Goal: Transaction & Acquisition: Purchase product/service

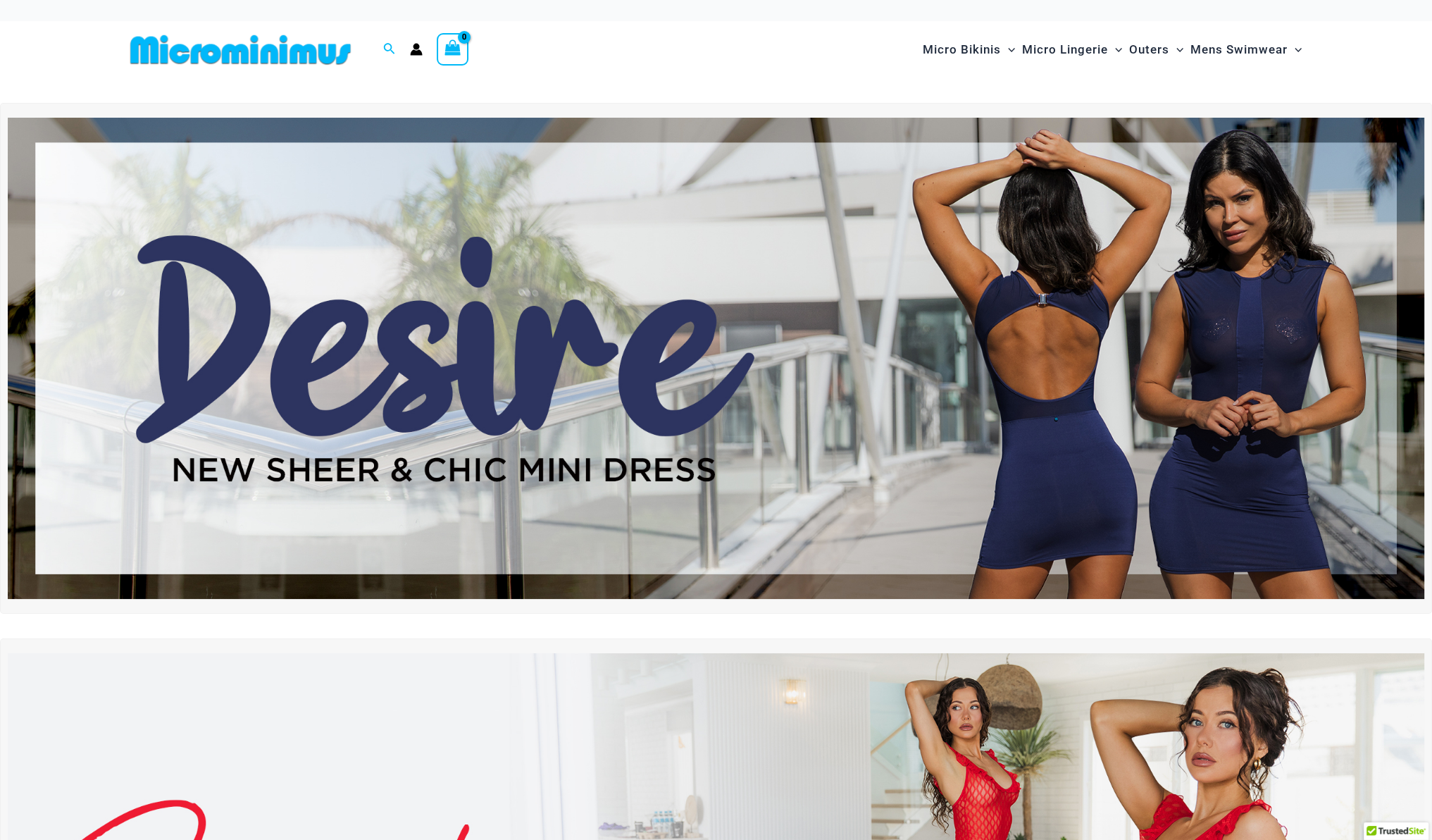
click at [831, 381] on img at bounding box center [716, 358] width 1416 height 481
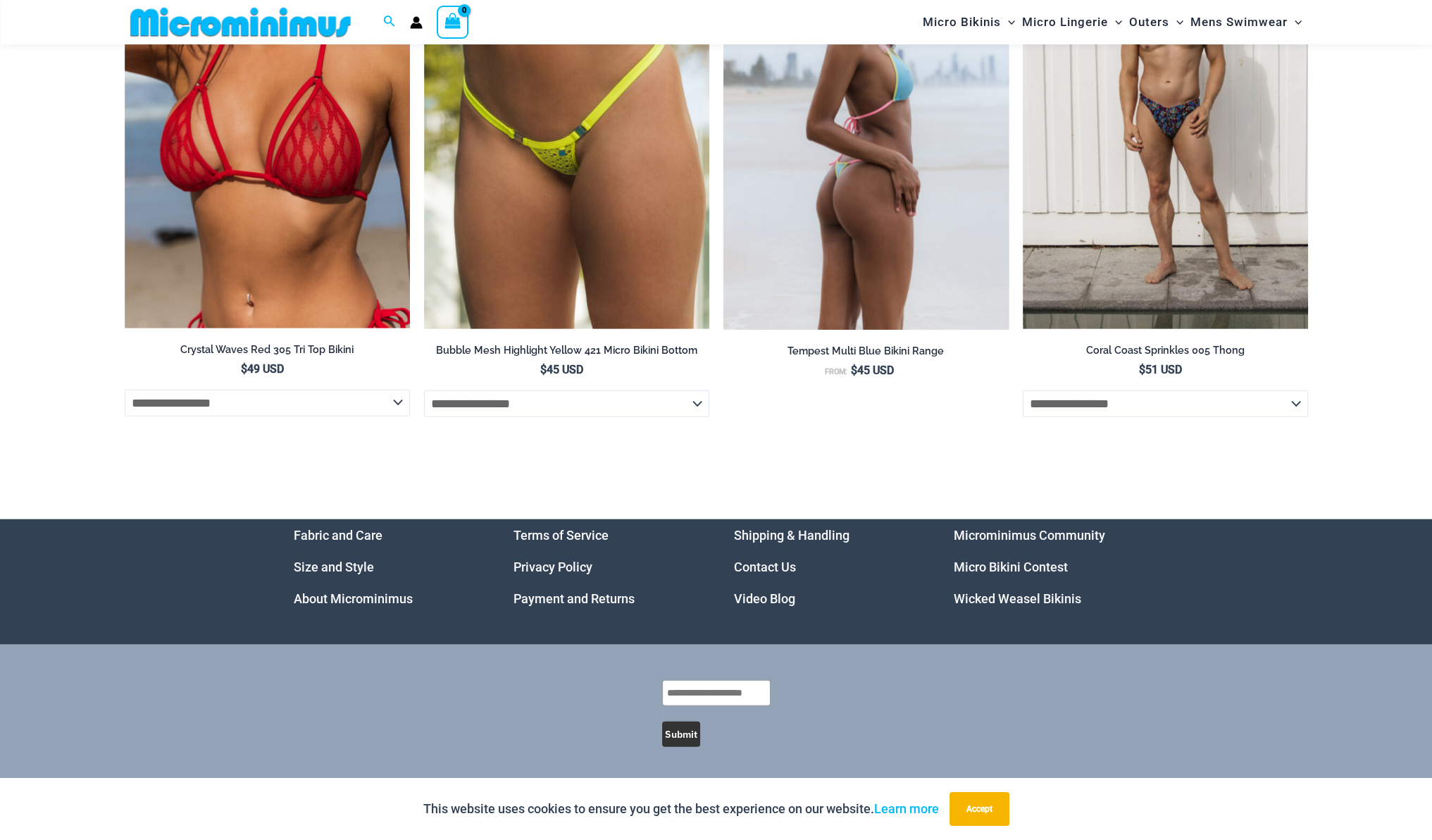
scroll to position [6835, 0]
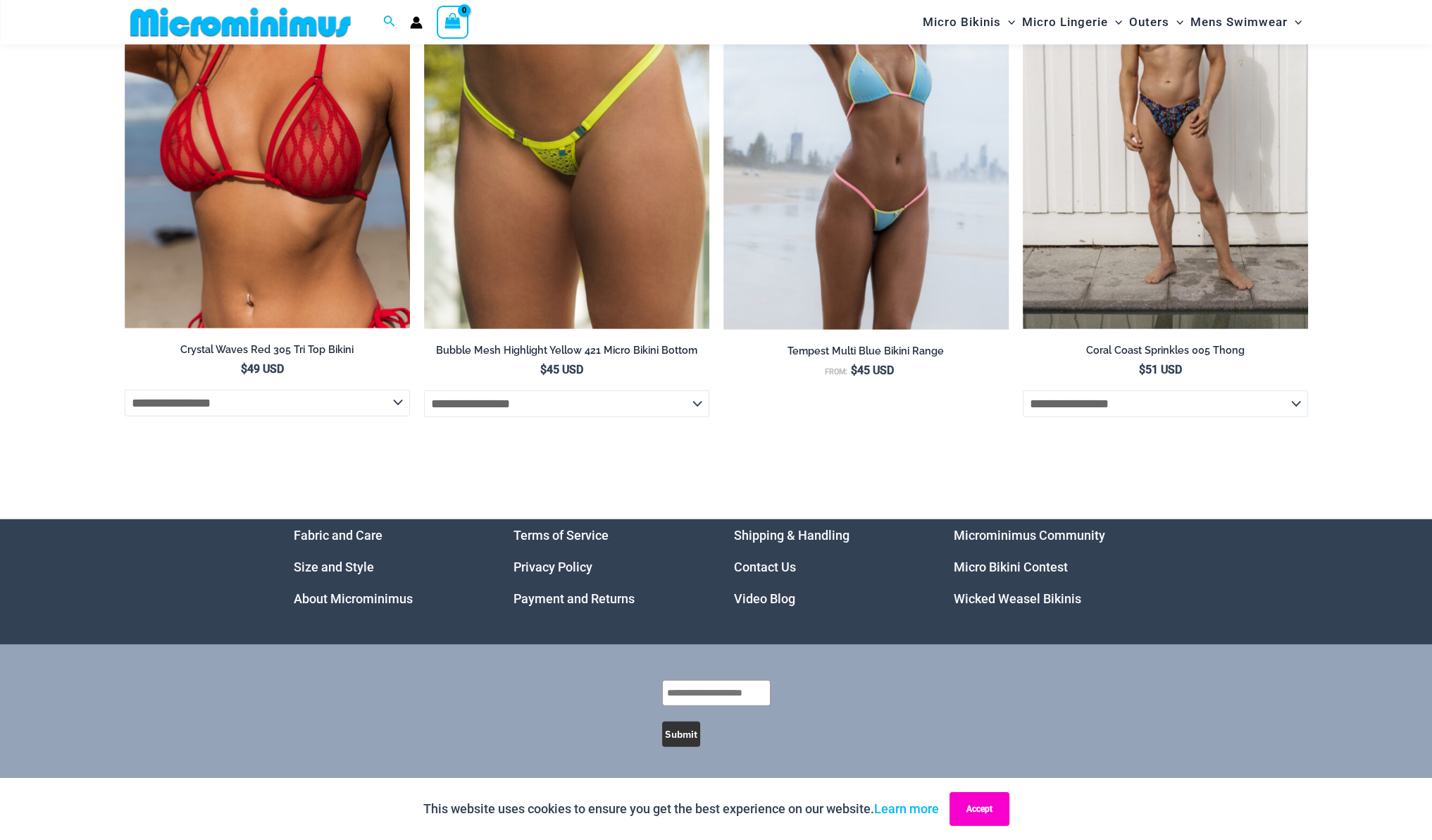
click at [987, 807] on button "Accept" at bounding box center [979, 808] width 59 height 34
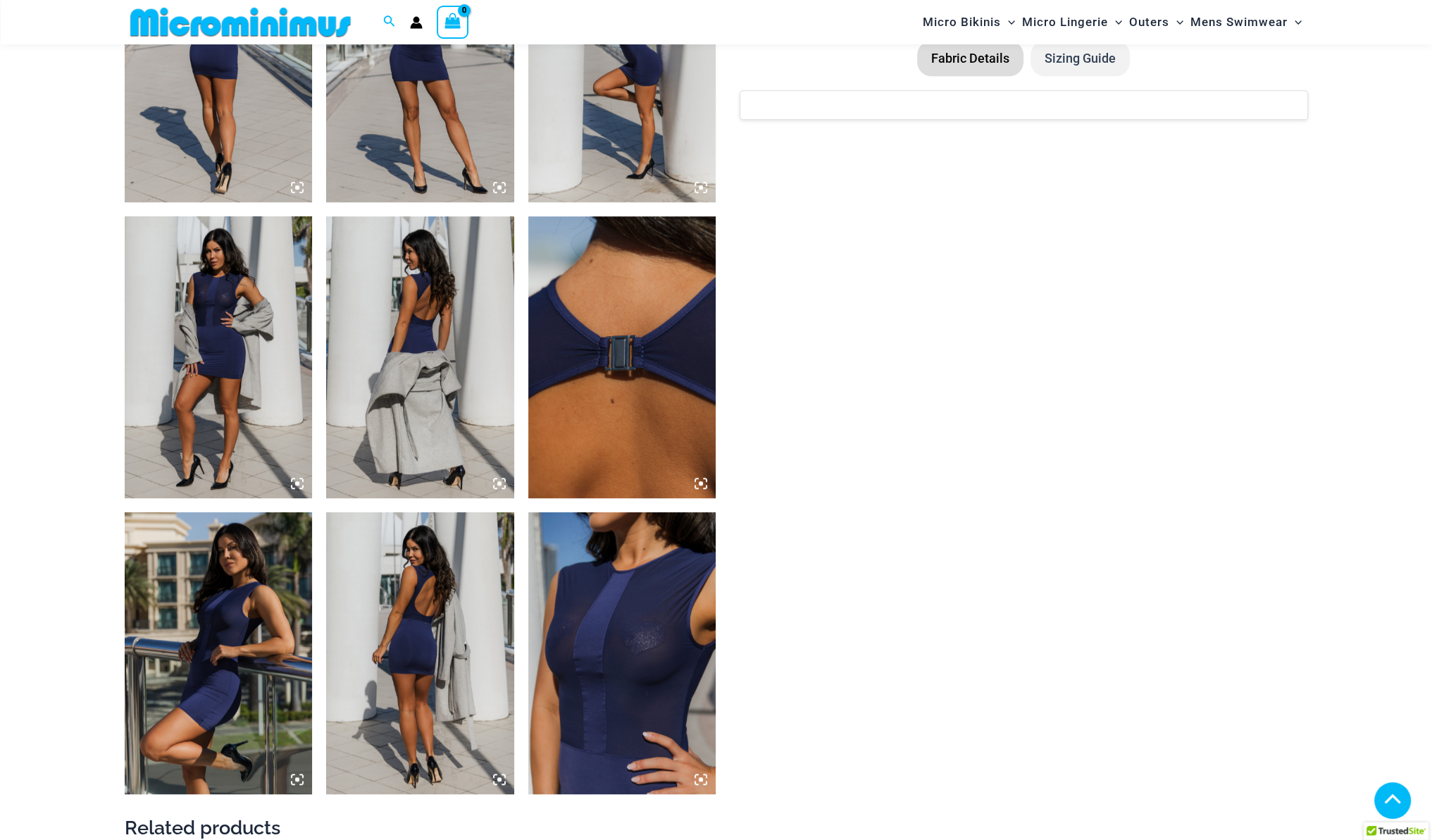
scroll to position [832, 0]
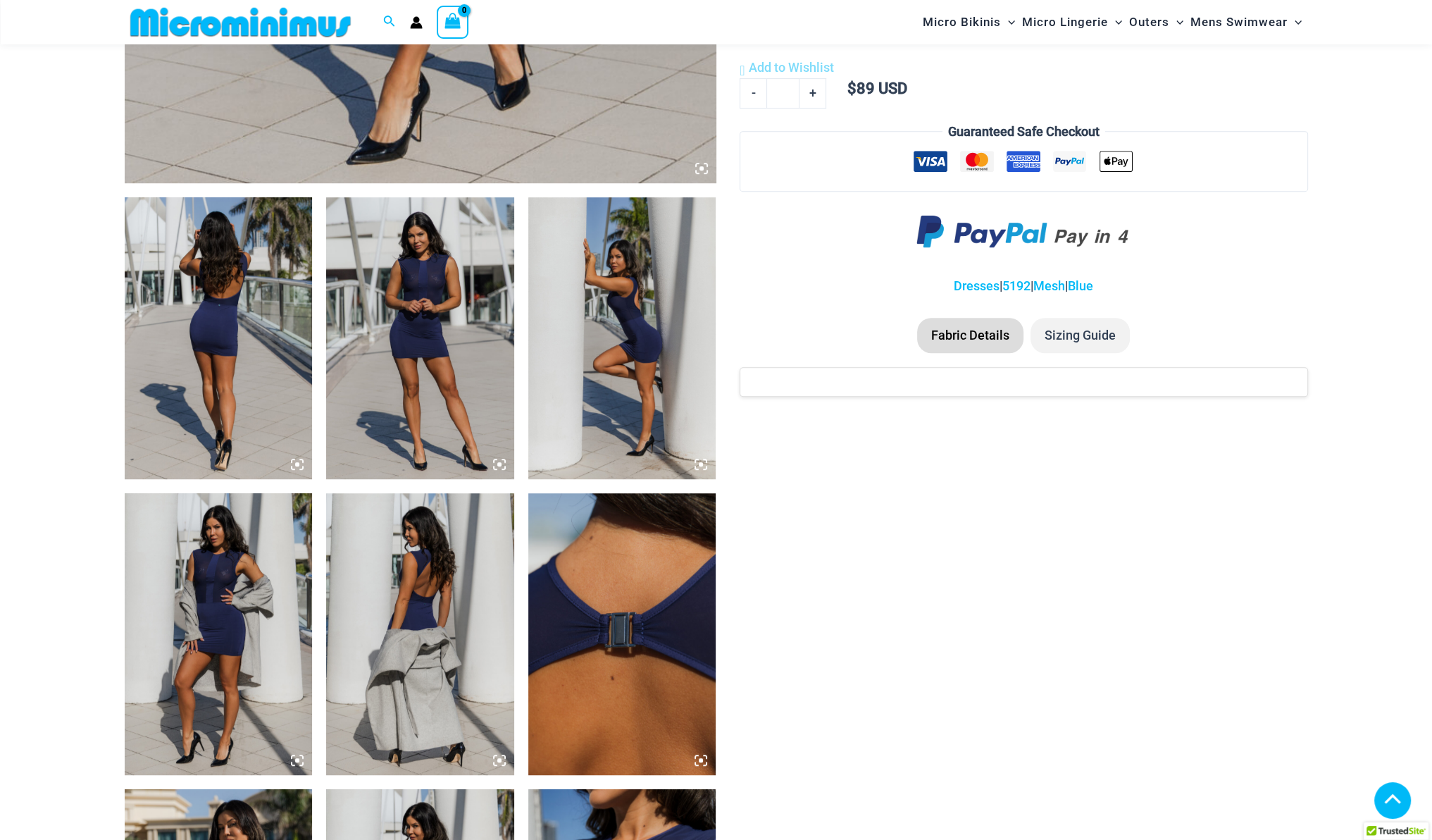
click at [431, 301] on img at bounding box center [420, 338] width 188 height 282
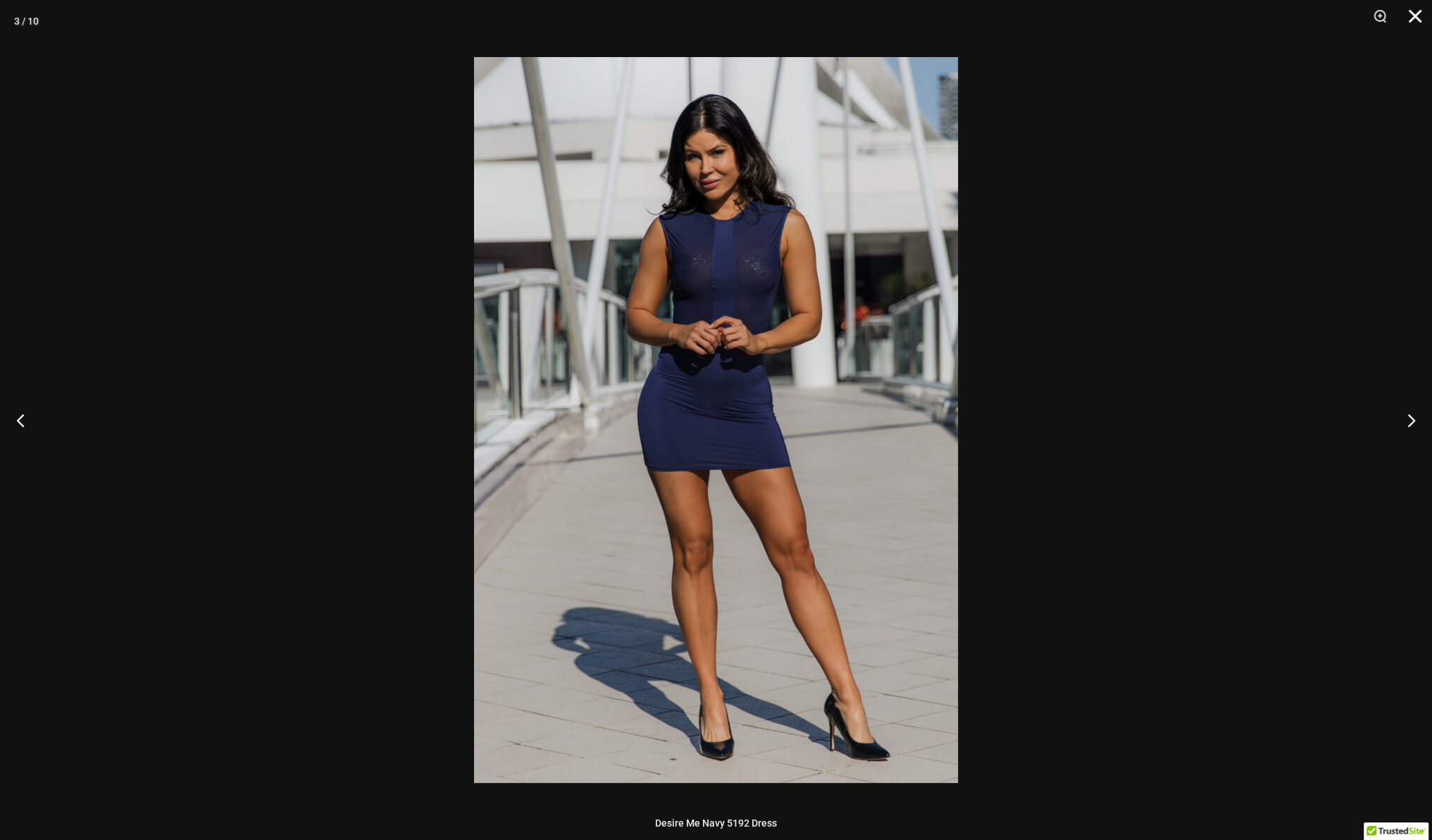
click at [1410, 13] on button "Close" at bounding box center [1410, 21] width 35 height 42
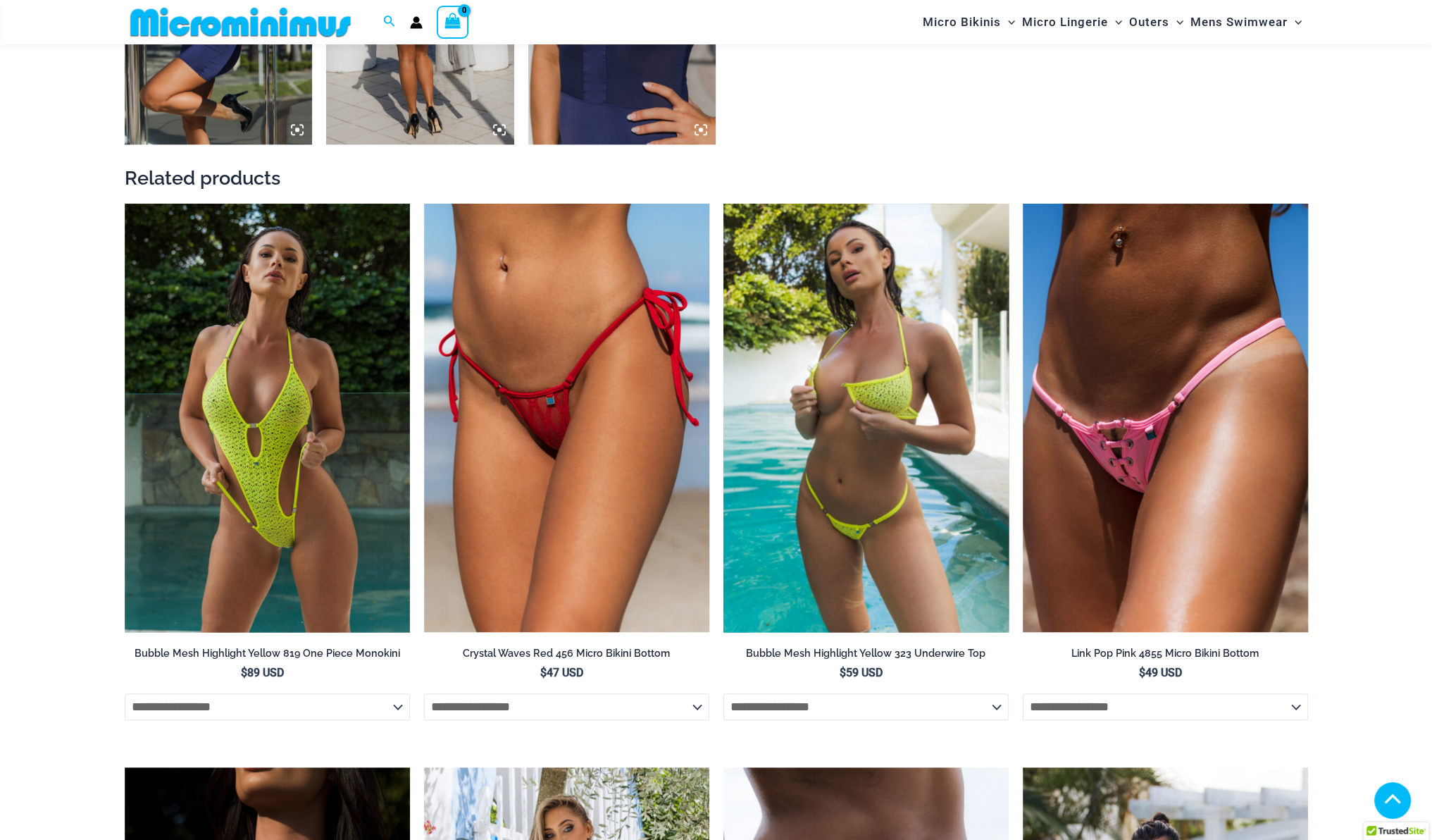
scroll to position [1819, 0]
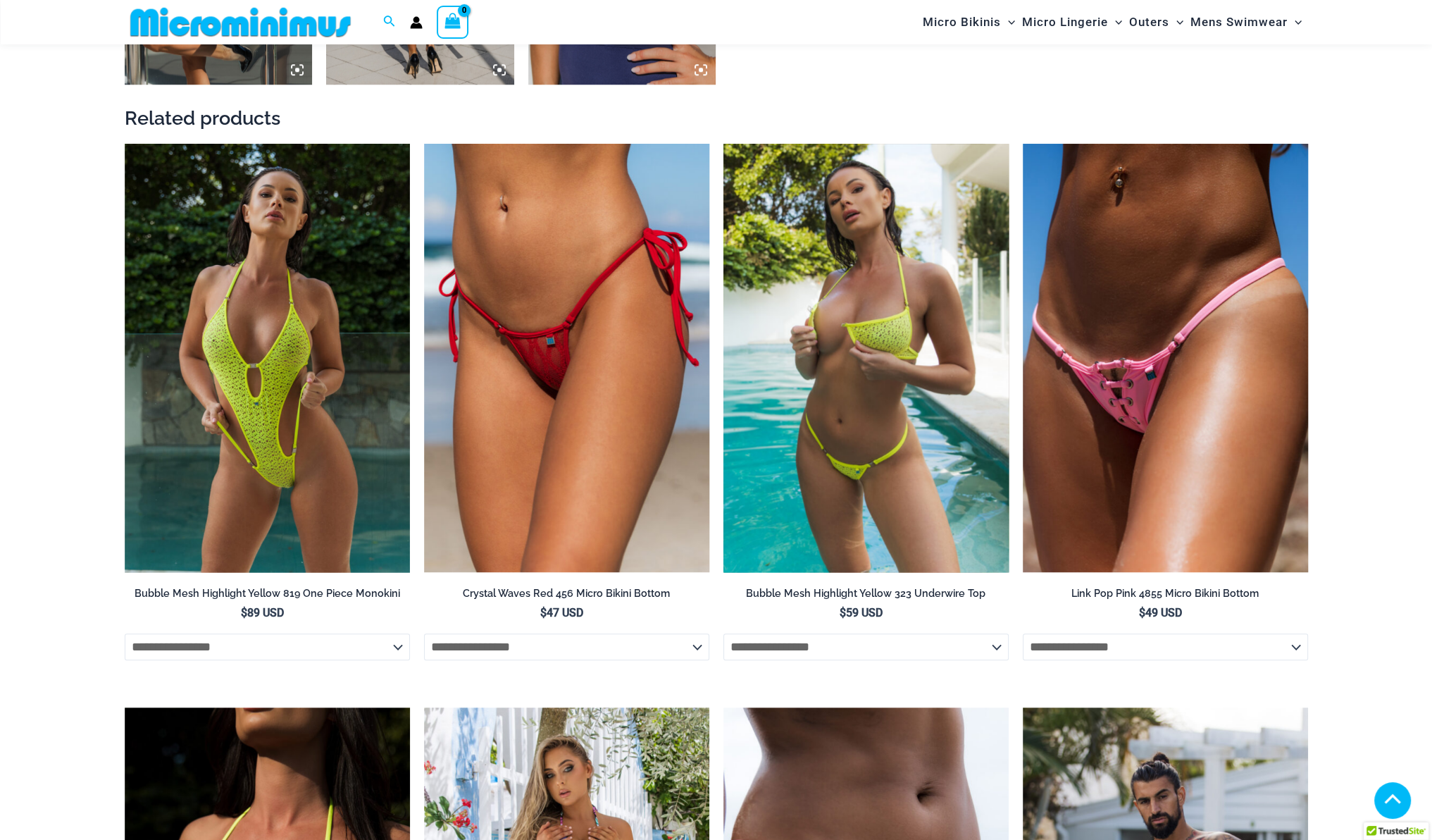
click at [864, 562] on img at bounding box center [866, 358] width 285 height 428
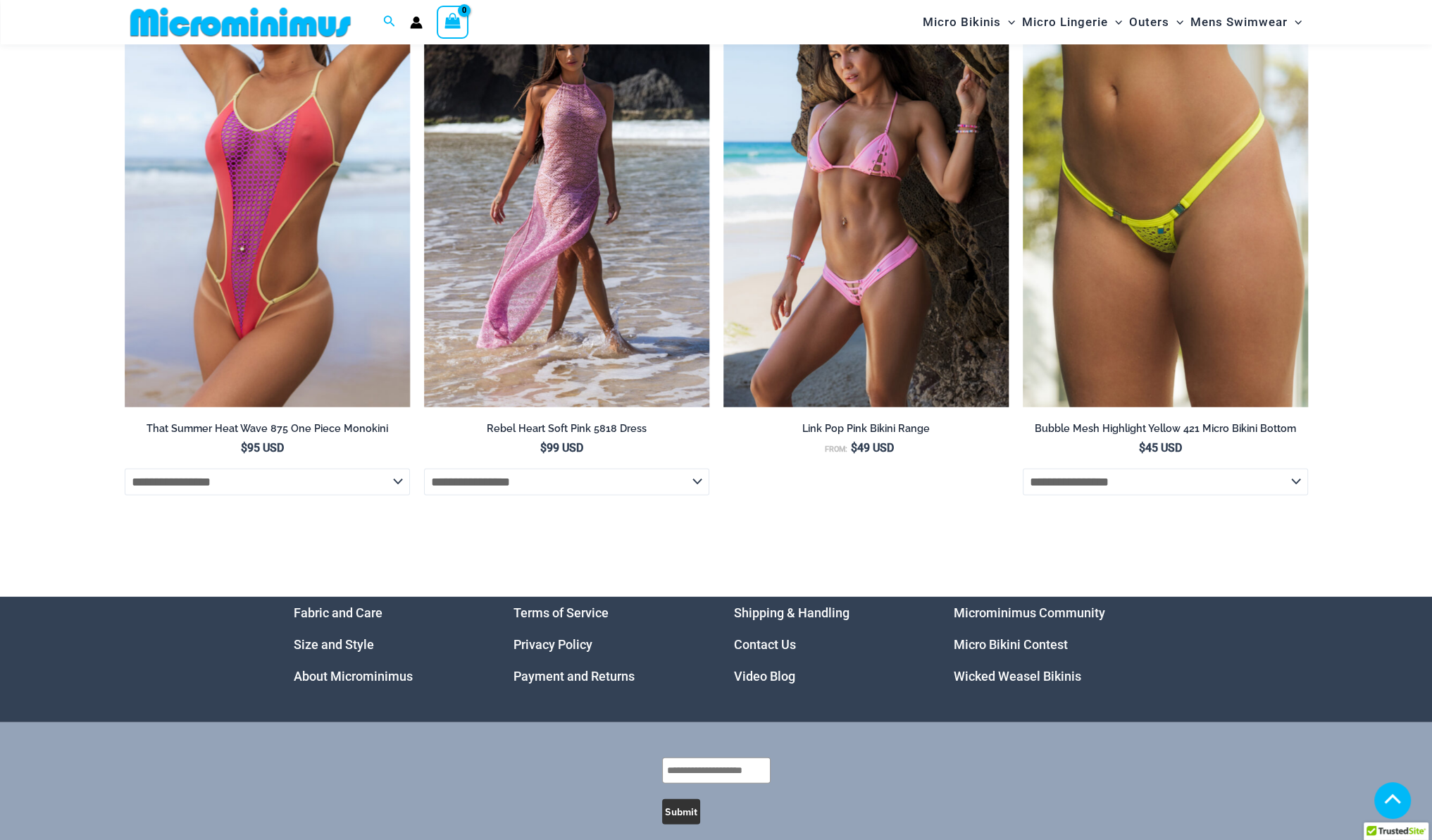
scroll to position [5131, 0]
